Goal: Transaction & Acquisition: Purchase product/service

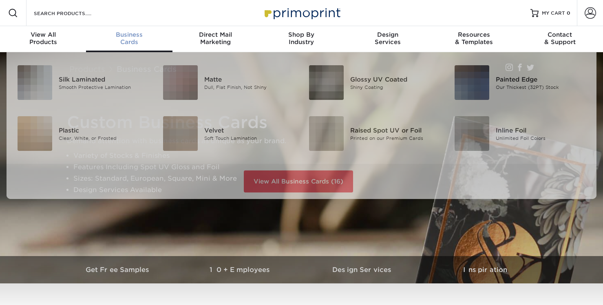
click at [125, 36] on span "Business" at bounding box center [129, 34] width 86 height 7
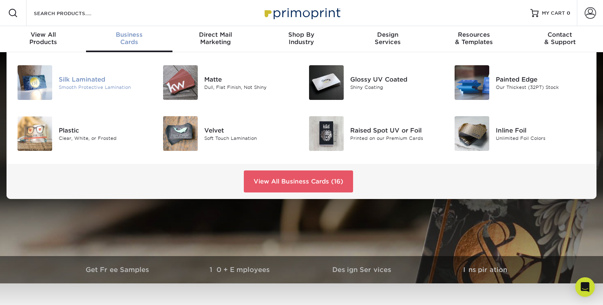
click at [86, 83] on div "Silk Laminated" at bounding box center [104, 79] width 91 height 9
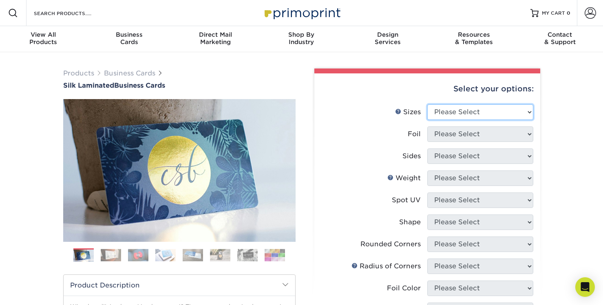
click at [511, 112] on select "Please Select 1.5" x 3.5" - Mini 1.75" x 3.5" - Mini 2" x 2" - Square 2" x 3" -…" at bounding box center [480, 112] width 106 height 16
select select "2.00x3.50"
click at [427, 104] on select "Please Select 1.5" x 3.5" - Mini 1.75" x 3.5" - Mini 2" x 2" - Square 2" x 3" -…" at bounding box center [480, 112] width 106 height 16
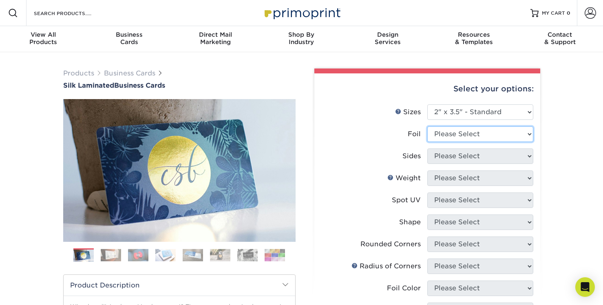
click at [493, 130] on select "Please Select Yes No" at bounding box center [480, 134] width 106 height 16
select select "0"
click at [427, 126] on select "Please Select Yes No" at bounding box center [480, 134] width 106 height 16
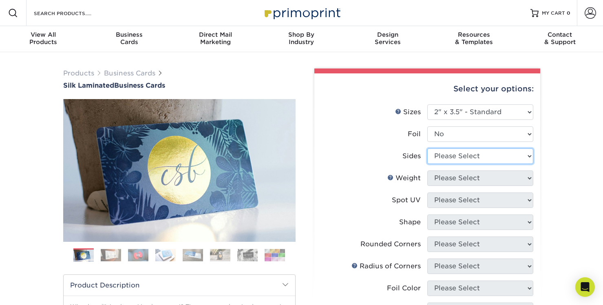
click at [477, 156] on select "Please Select Print Both Sides Print Front Only" at bounding box center [480, 156] width 106 height 16
select select "13abbda7-1d64-4f25-8bb2-c179b224825d"
click at [427, 148] on select "Please Select Print Both Sides Print Front Only" at bounding box center [480, 156] width 106 height 16
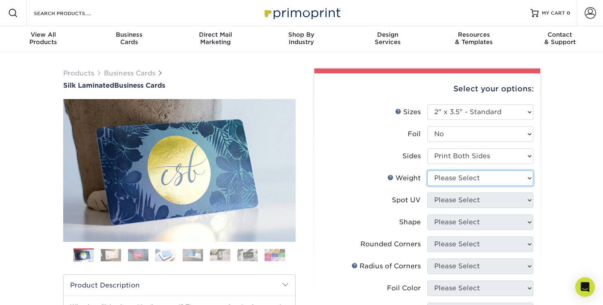
click at [467, 179] on select "Please Select 16PT" at bounding box center [480, 179] width 106 height 16
select select "16PT"
click at [427, 171] on select "Please Select 16PT" at bounding box center [480, 179] width 106 height 16
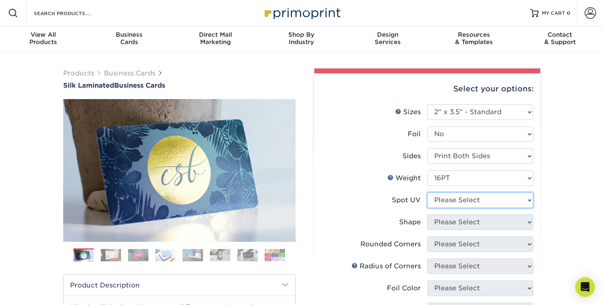
click at [470, 202] on select "Please Select No Spot UV Front and Back (Both Sides) Front Only Back Only" at bounding box center [480, 201] width 106 height 16
select select "0"
click at [427, 193] on select "Please Select No Spot UV Front and Back (Both Sides) Front Only Back Only" at bounding box center [480, 201] width 106 height 16
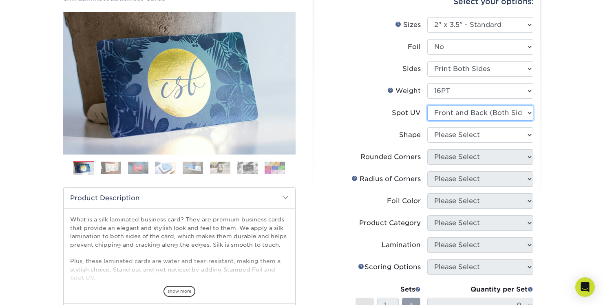
scroll to position [93, 0]
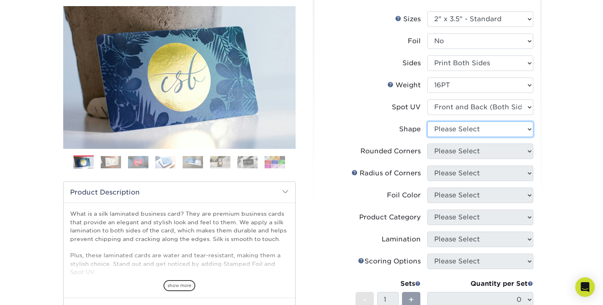
click at [452, 125] on select "Please Select Standard" at bounding box center [480, 130] width 106 height 16
select select "standard"
click at [427, 122] on select "Please Select Standard" at bounding box center [480, 130] width 106 height 16
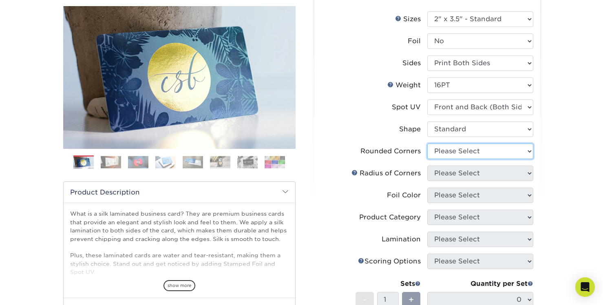
click at [486, 152] on select "Please Select Yes - Round 2 Corners Yes - Round 4 Corners No" at bounding box center [480, 152] width 106 height 16
select select "0"
click at [427, 144] on select "Please Select Yes - Round 2 Corners Yes - Round 4 Corners No" at bounding box center [480, 152] width 106 height 16
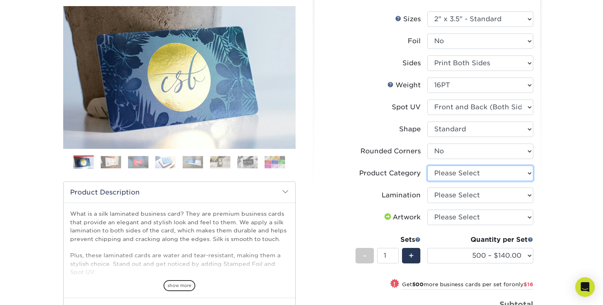
click at [464, 172] on select "Please Select Business Cards" at bounding box center [480, 174] width 106 height 16
select select "3b5148f1-0588-4f88-a218-97bcfdce65c1"
click at [427, 166] on select "Please Select Business Cards" at bounding box center [480, 174] width 106 height 16
click at [484, 197] on select "Please Select Silk" at bounding box center [480, 196] width 106 height 16
select select "ccacb42f-45f7-42d3-bbd3-7c8421cf37f0"
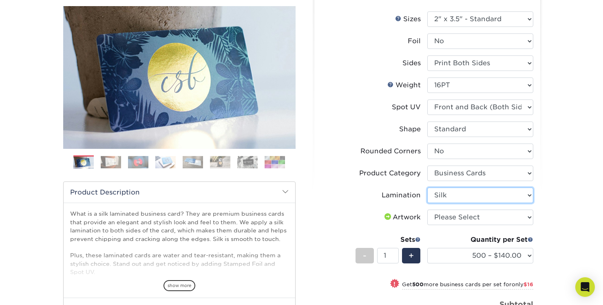
click at [427, 188] on select "Please Select Silk" at bounding box center [480, 196] width 106 height 16
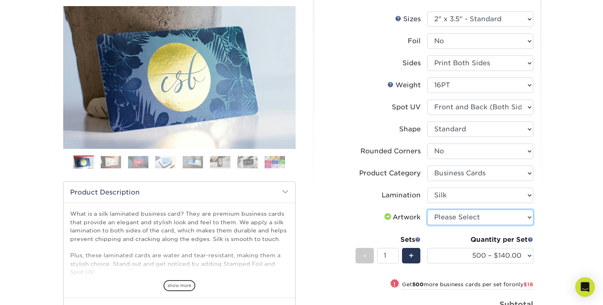
click at [469, 212] on select "Please Select I will upload files I need a design - $100" at bounding box center [480, 218] width 106 height 16
select select "upload"
click at [427, 210] on select "Please Select I will upload files I need a design - $100" at bounding box center [480, 218] width 106 height 16
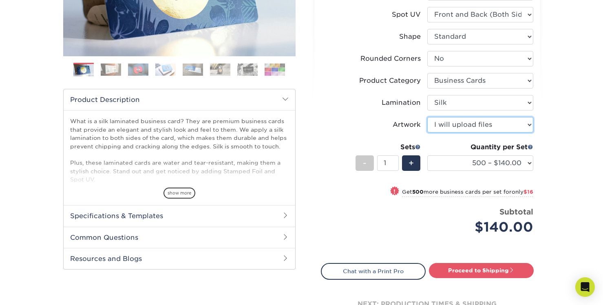
scroll to position [203, 0]
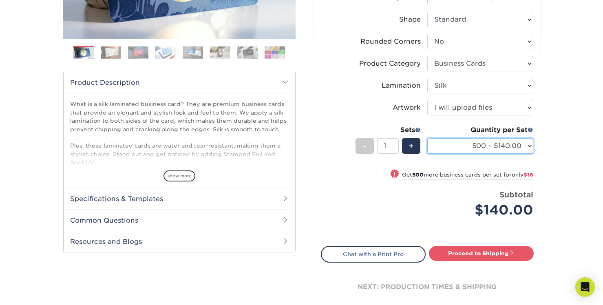
click at [458, 146] on select "500 – $140.00 1000 – $156.00 2500 – $383.00 5000 – $642.00 10000 – $1156.00" at bounding box center [480, 146] width 106 height 16
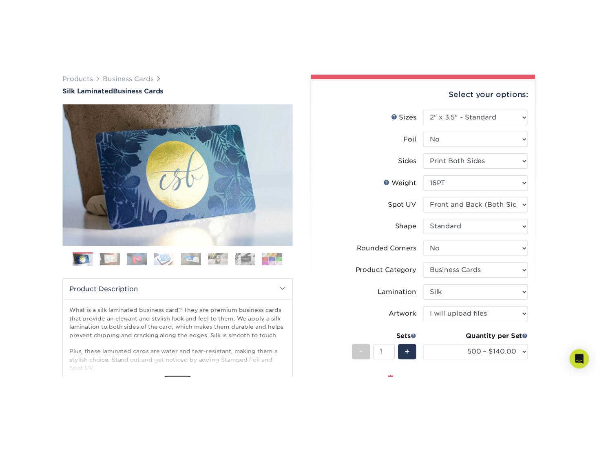
scroll to position [70, 0]
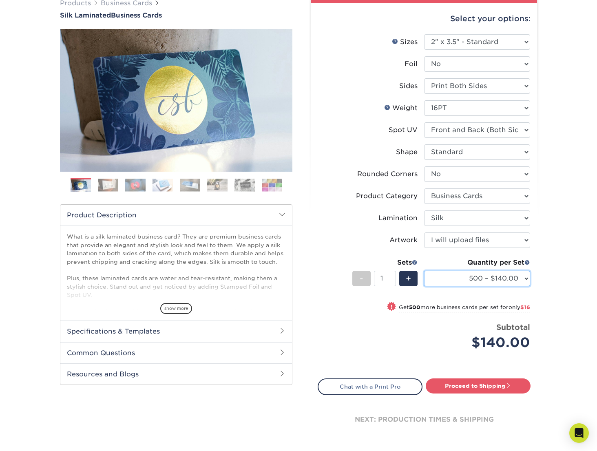
click at [525, 280] on select "500 – $140.00 1000 – $156.00 2500 – $383.00 5000 – $642.00 10000 – $1156.00" at bounding box center [477, 279] width 106 height 16
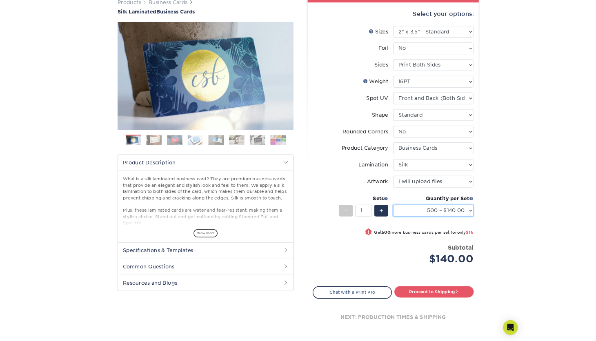
scroll to position [0, 0]
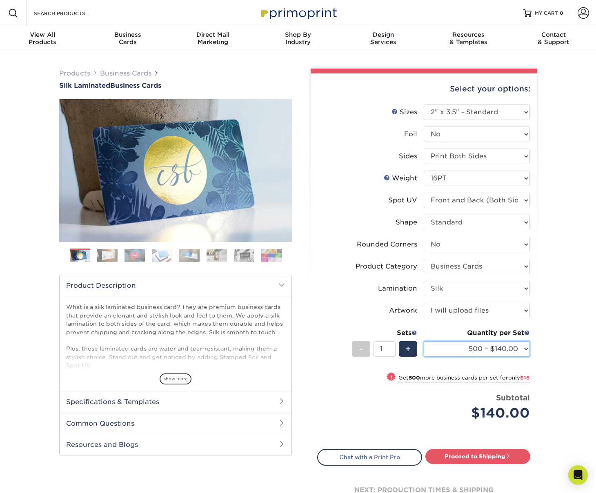
click at [525, 305] on select "500 – $140.00 1000 – $156.00 2500 – $383.00 5000 – $642.00 10000 – $1156.00" at bounding box center [476, 349] width 106 height 16
